Goal: Task Accomplishment & Management: Manage account settings

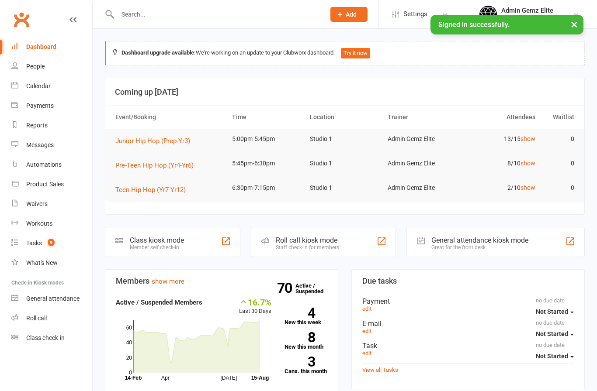
click at [32, 85] on div "Calendar" at bounding box center [38, 86] width 24 height 7
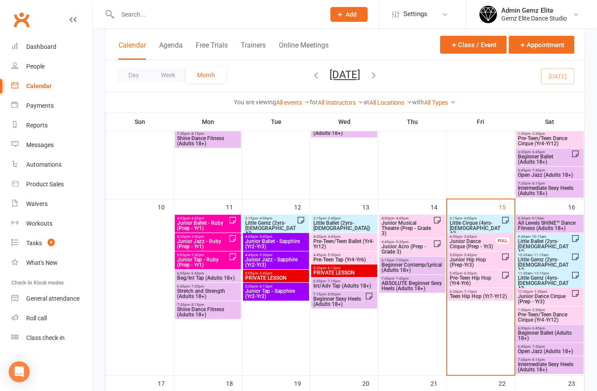
scroll to position [349, 0]
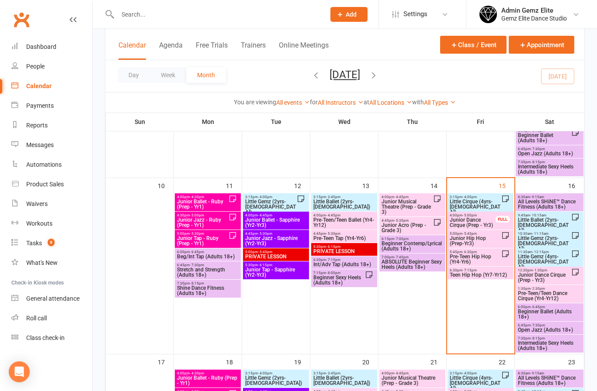
click at [475, 221] on span "Junior Dance Cirque (Prep - Yr3)" at bounding box center [472, 223] width 47 height 10
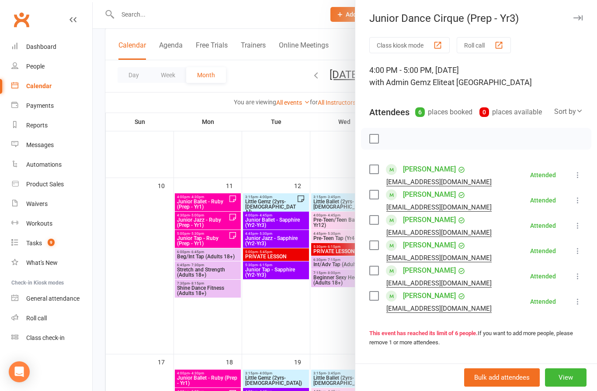
click at [316, 341] on div at bounding box center [345, 195] width 504 height 391
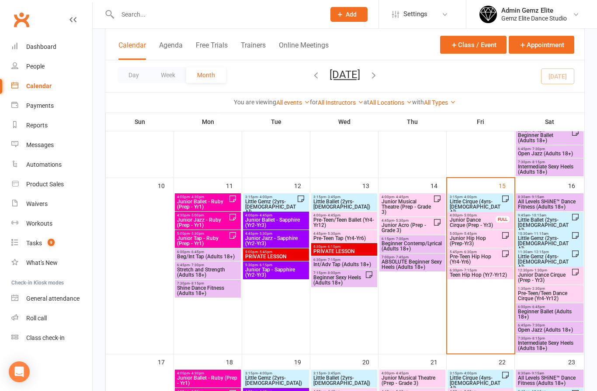
click at [487, 239] on span "Junior Hip Hop (Prep-Yr3)" at bounding box center [475, 241] width 52 height 10
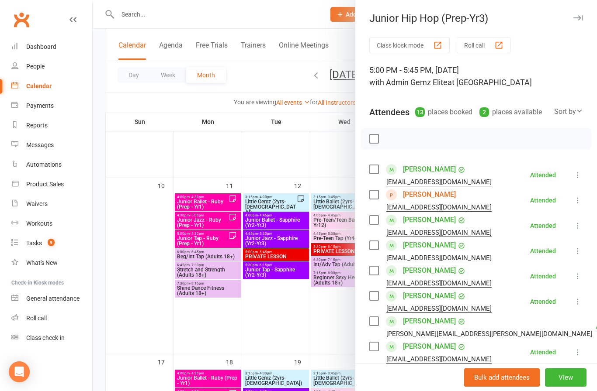
click at [418, 197] on link "Henry Frazer" at bounding box center [429, 195] width 53 height 14
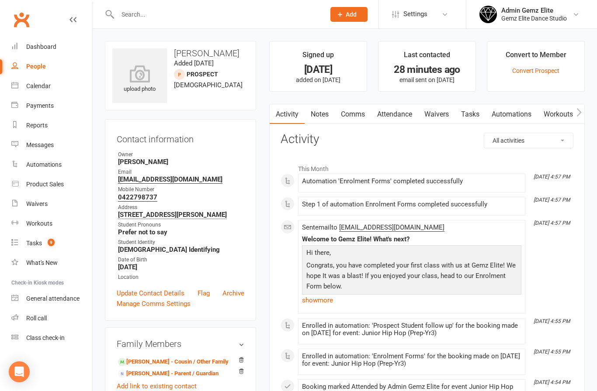
click at [144, 92] on div "upload photo" at bounding box center [139, 79] width 55 height 29
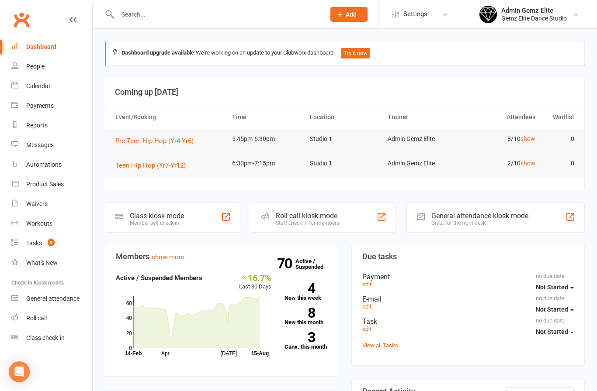
click at [39, 91] on link "Calendar" at bounding box center [51, 86] width 81 height 20
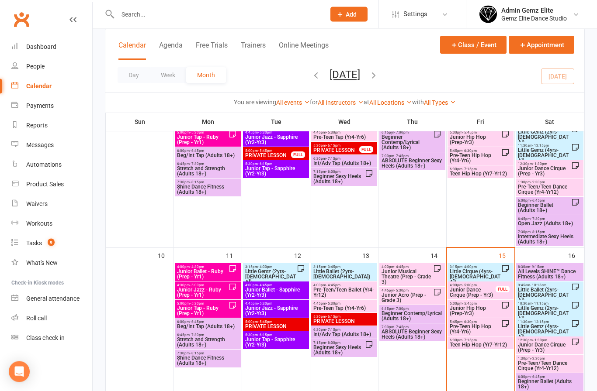
scroll to position [322, 0]
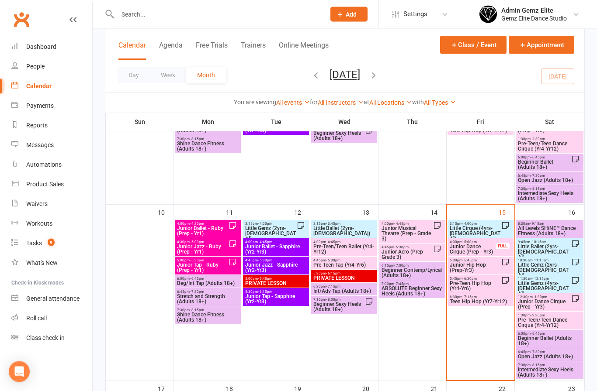
click at [482, 288] on span "Pre-Teen Hip Hop (Yr4-Yr6)" at bounding box center [475, 286] width 52 height 10
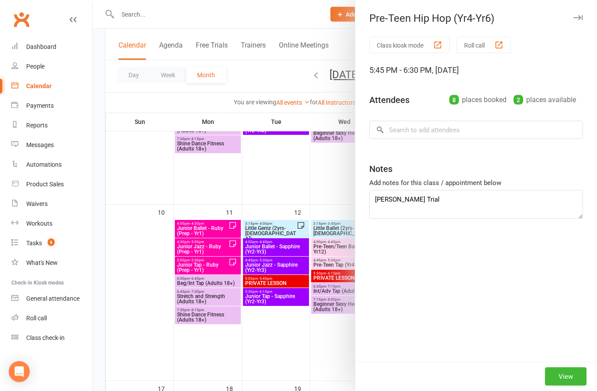
scroll to position [323, 0]
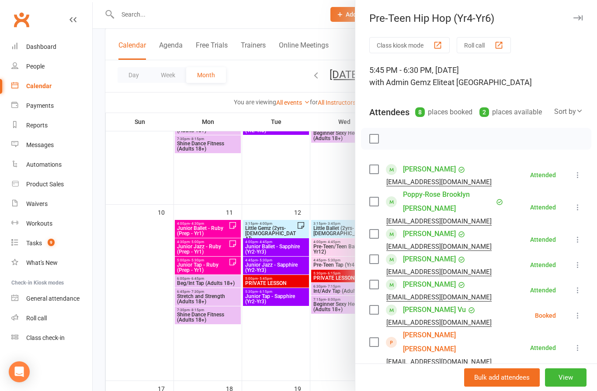
click at [452, 338] on link "Hennesey Schumann" at bounding box center [453, 342] width 100 height 28
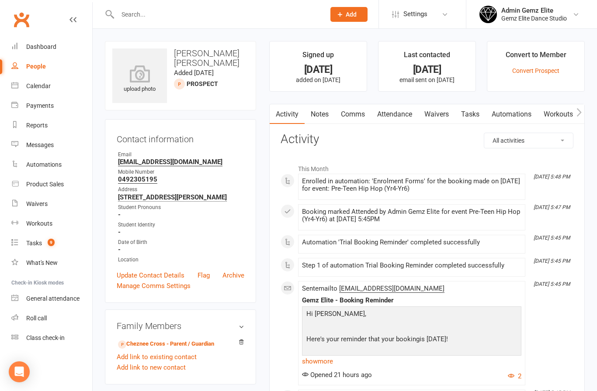
click at [139, 74] on icon at bounding box center [139, 73] width 55 height 17
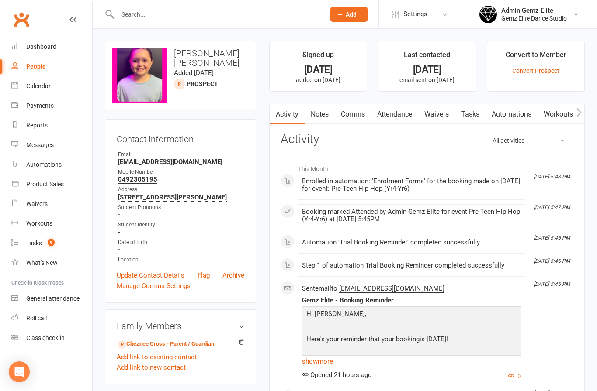
click at [36, 83] on div "Calendar" at bounding box center [38, 86] width 24 height 7
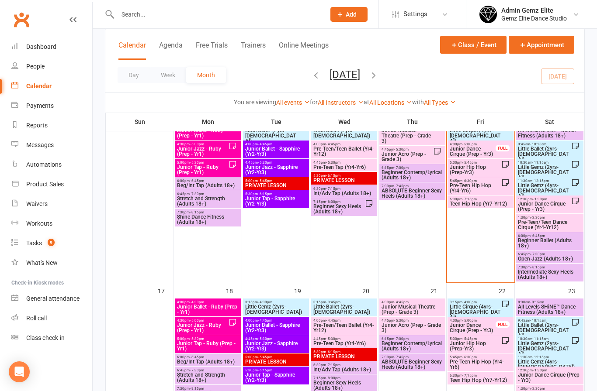
scroll to position [423, 0]
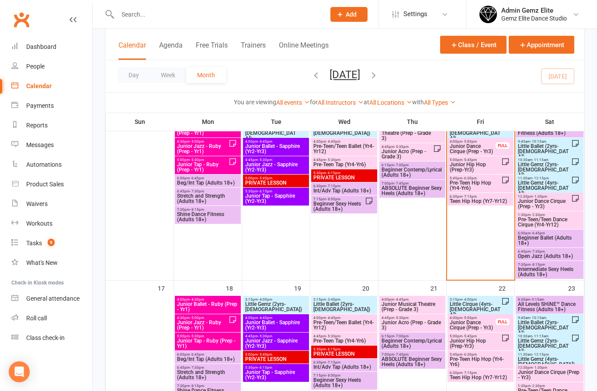
click at [482, 183] on span "Pre-Teen Hip Hop (Yr4-Yr6)" at bounding box center [475, 185] width 52 height 10
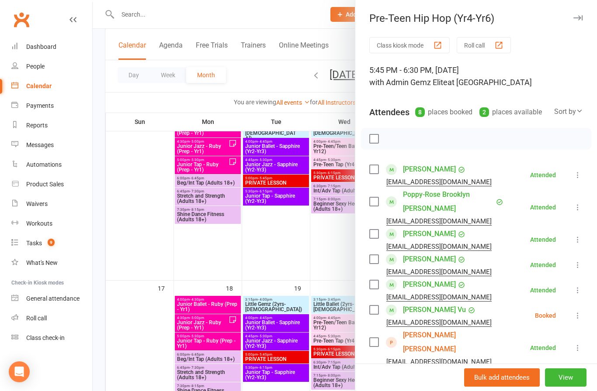
click at [425, 337] on link "Hennesey Schumann" at bounding box center [453, 342] width 100 height 28
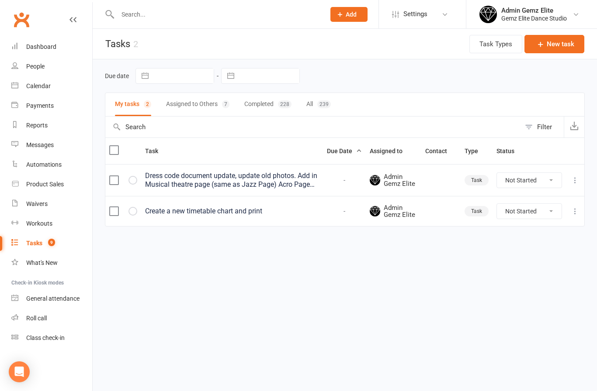
click at [536, 212] on select "Not Started In Progress Waiting Complete" at bounding box center [529, 211] width 65 height 15
select select "unstarted"
